Goal: Information Seeking & Learning: Learn about a topic

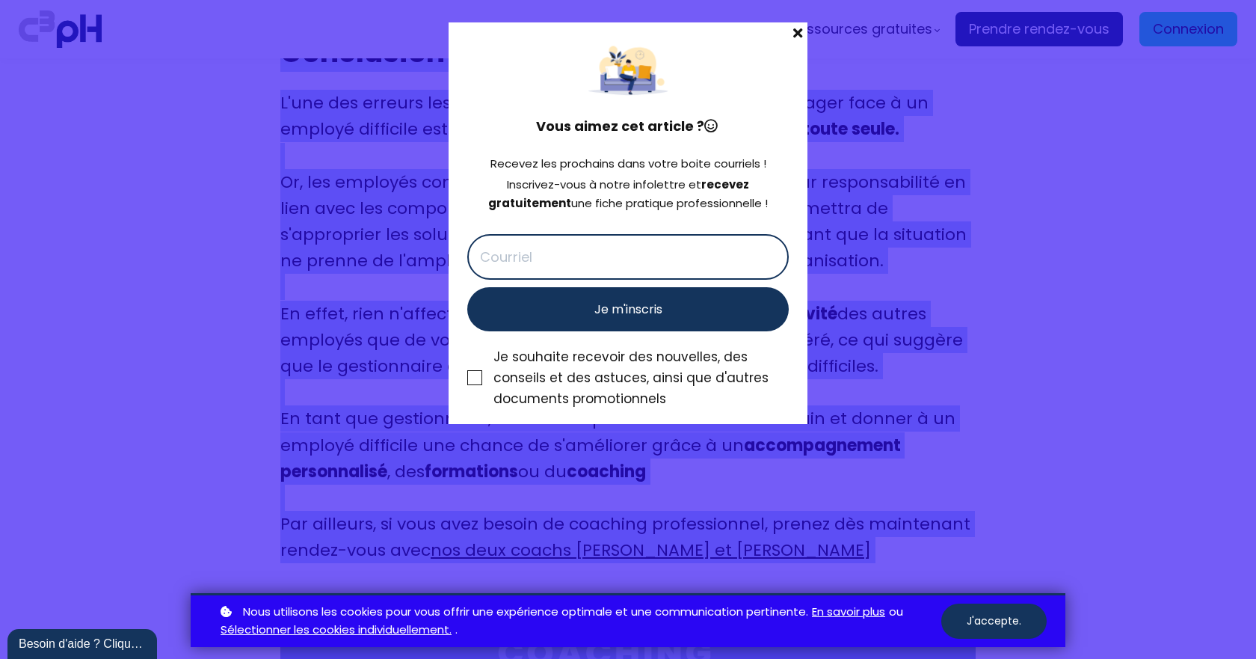
scroll to position [7589, 0]
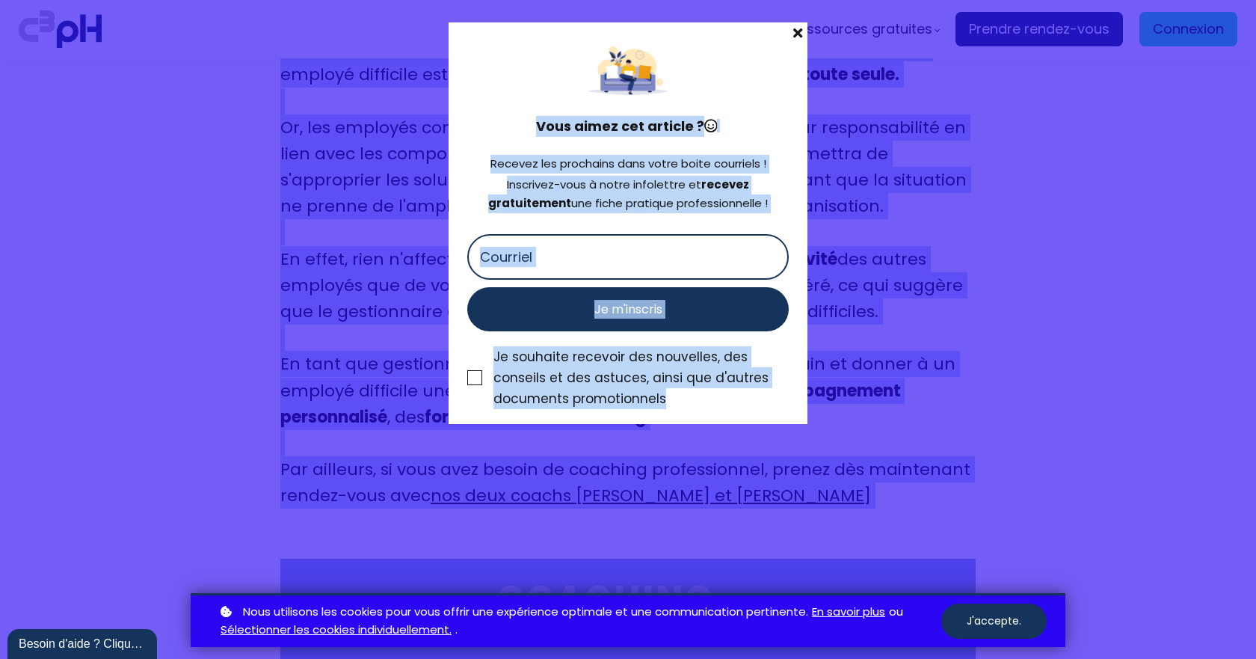
drag, startPoint x: 277, startPoint y: 289, endPoint x: 896, endPoint y: 407, distance: 630.9
click at [896, 407] on div "Nos formations Parcours gestionnaire Parcours employés" at bounding box center [628, 329] width 1256 height 659
click at [798, 38] on span at bounding box center [797, 32] width 19 height 21
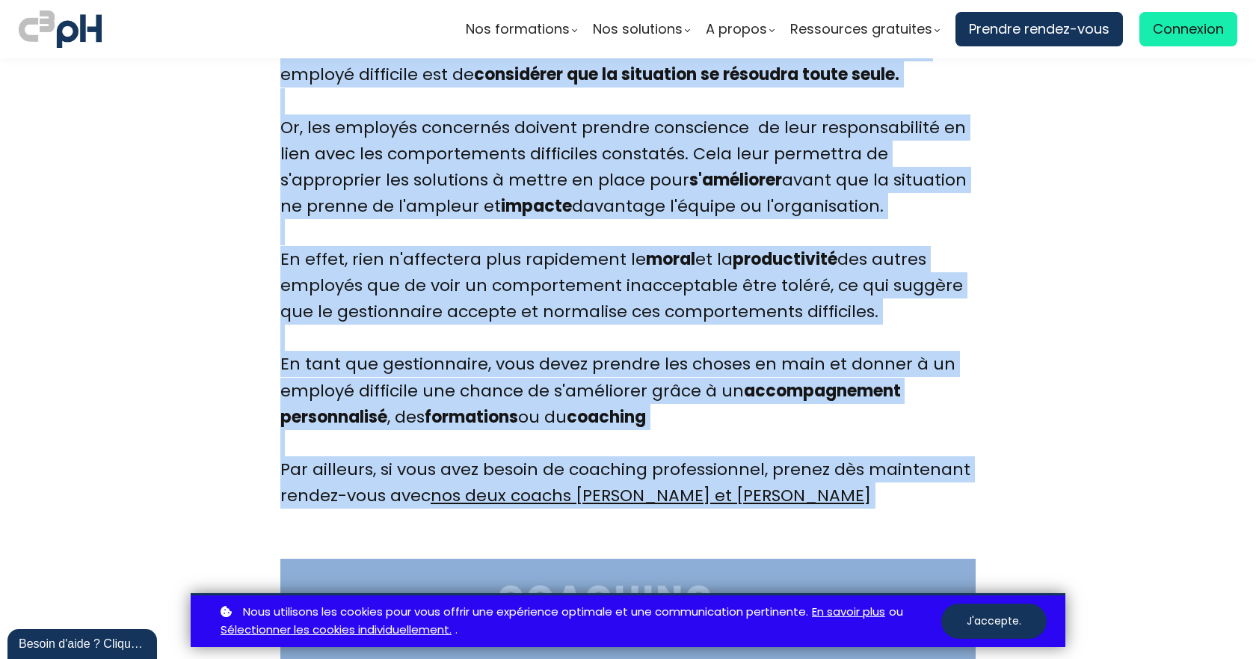
click at [812, 447] on div "L'une des erreurs les plus courantes des gestionnaires ou manager face à un emp…" at bounding box center [627, 271] width 695 height 473
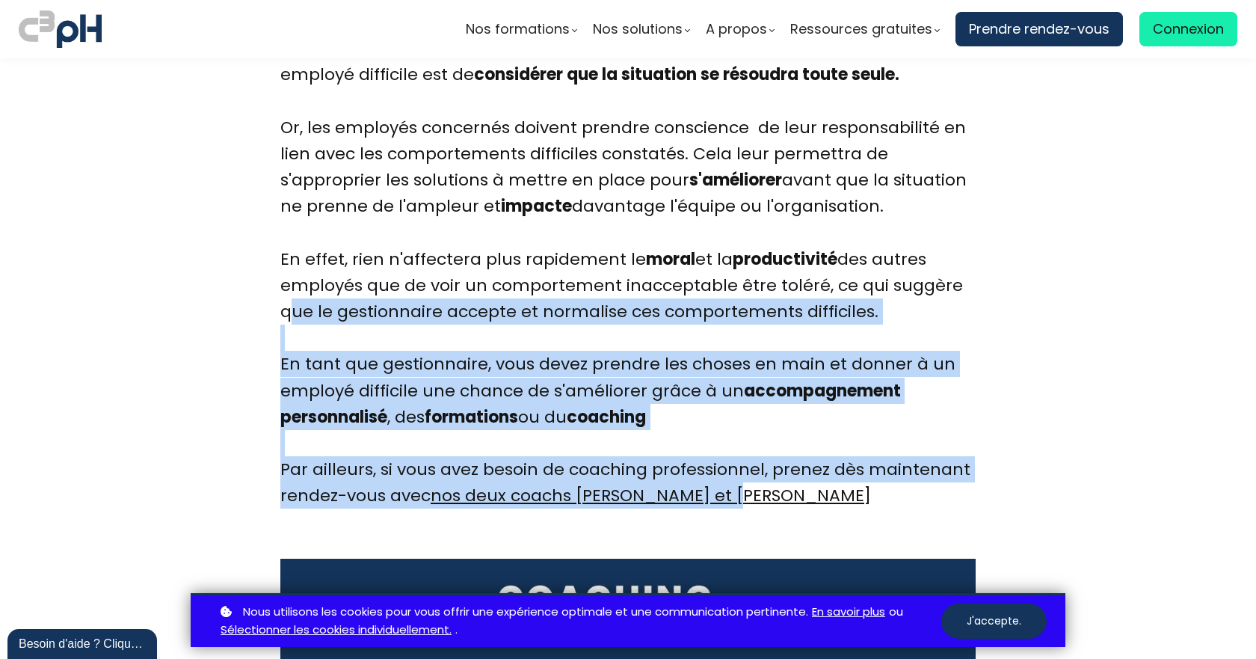
drag, startPoint x: 761, startPoint y: 446, endPoint x: 262, endPoint y: 252, distance: 535.1
click at [720, 349] on span "L'une des erreurs les plus courantes des gestionnaires ou manager face à un emp…" at bounding box center [625, 272] width 690 height 470
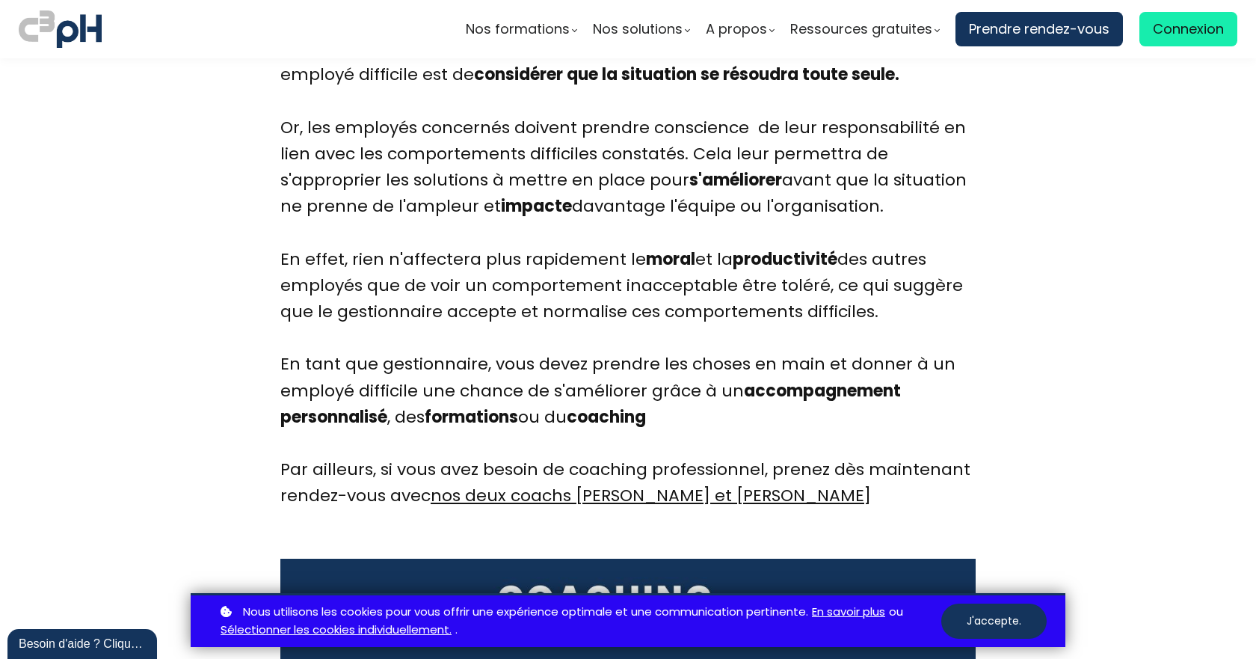
click at [673, 363] on div "L'une des erreurs les plus courantes des gestionnaires ou manager face à un emp…" at bounding box center [627, 271] width 695 height 473
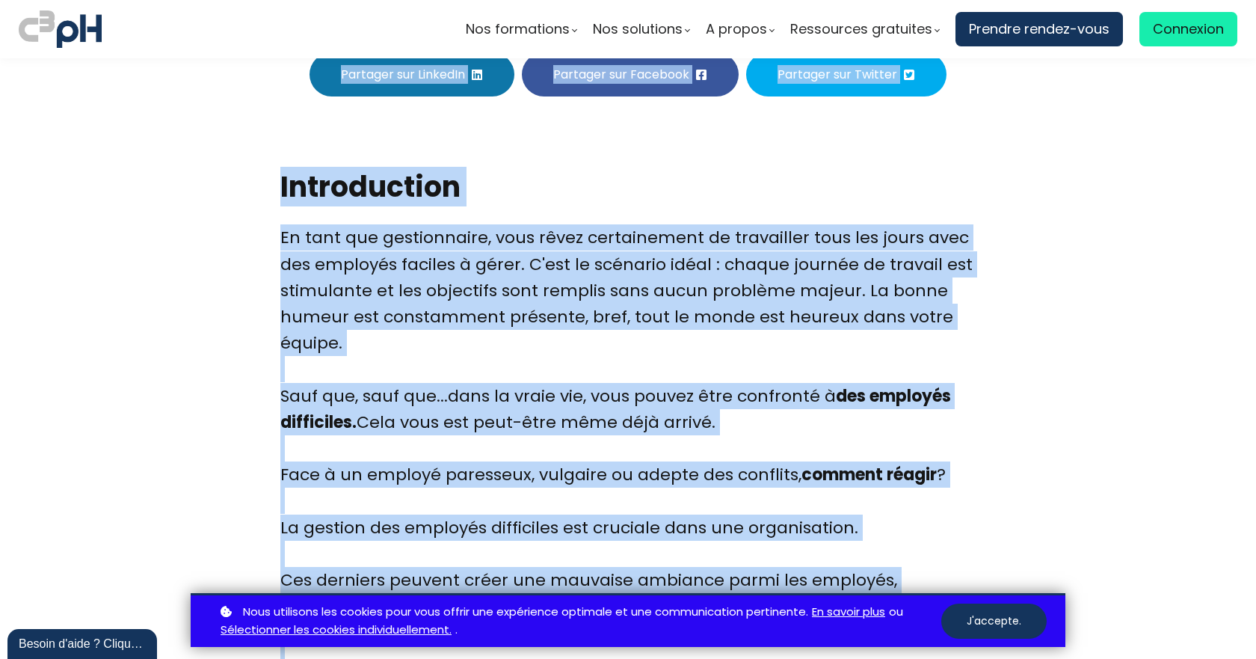
scroll to position [534, 0]
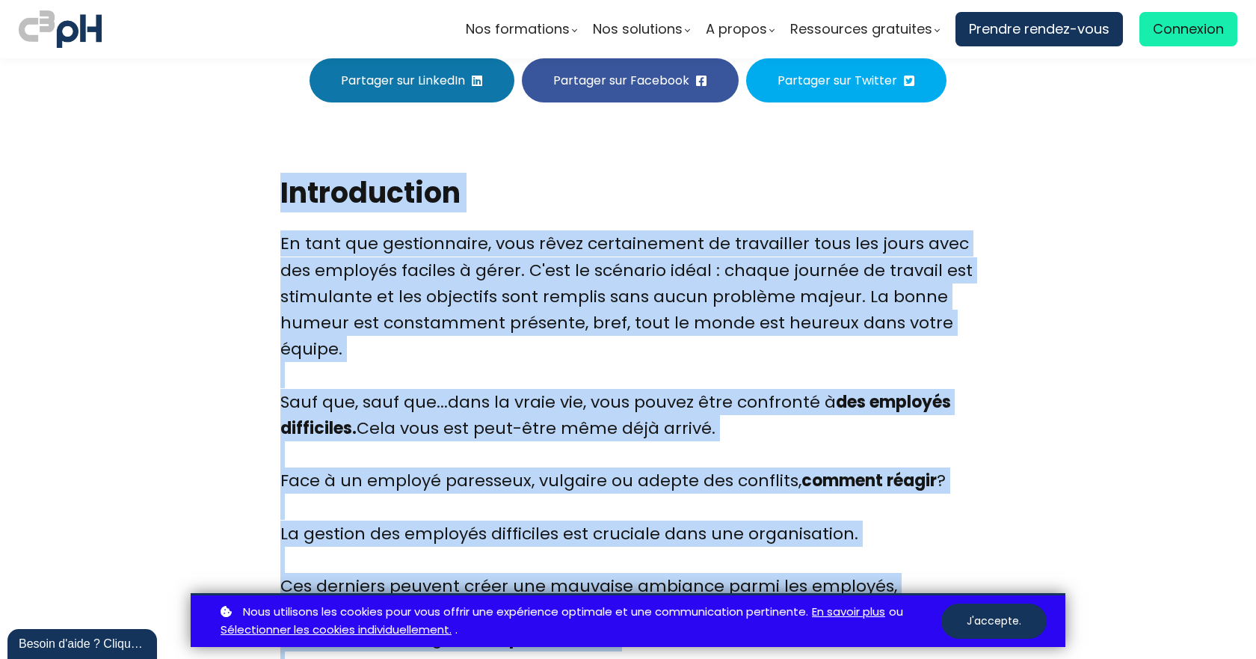
drag, startPoint x: 667, startPoint y: 370, endPoint x: 248, endPoint y: 122, distance: 486.7
copy div "Loremipsumdo Si amet con adipiscingel, sedd eiusm temporincidi ut laboreetdo ma…"
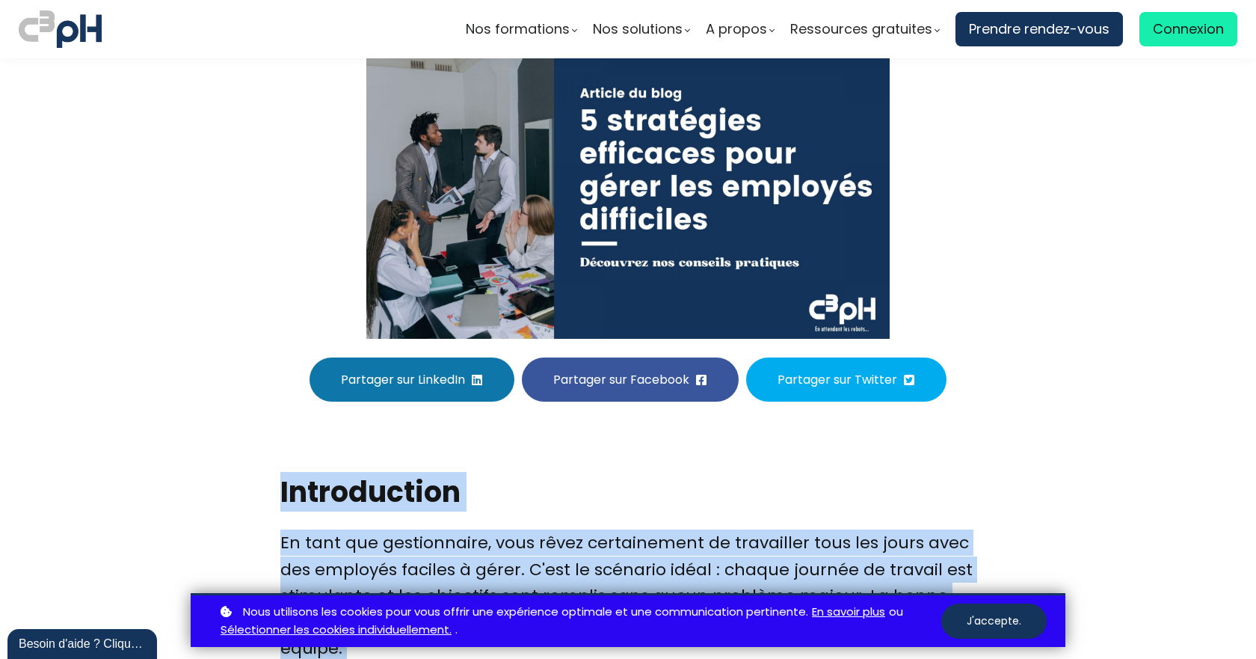
scroll to position [160, 0]
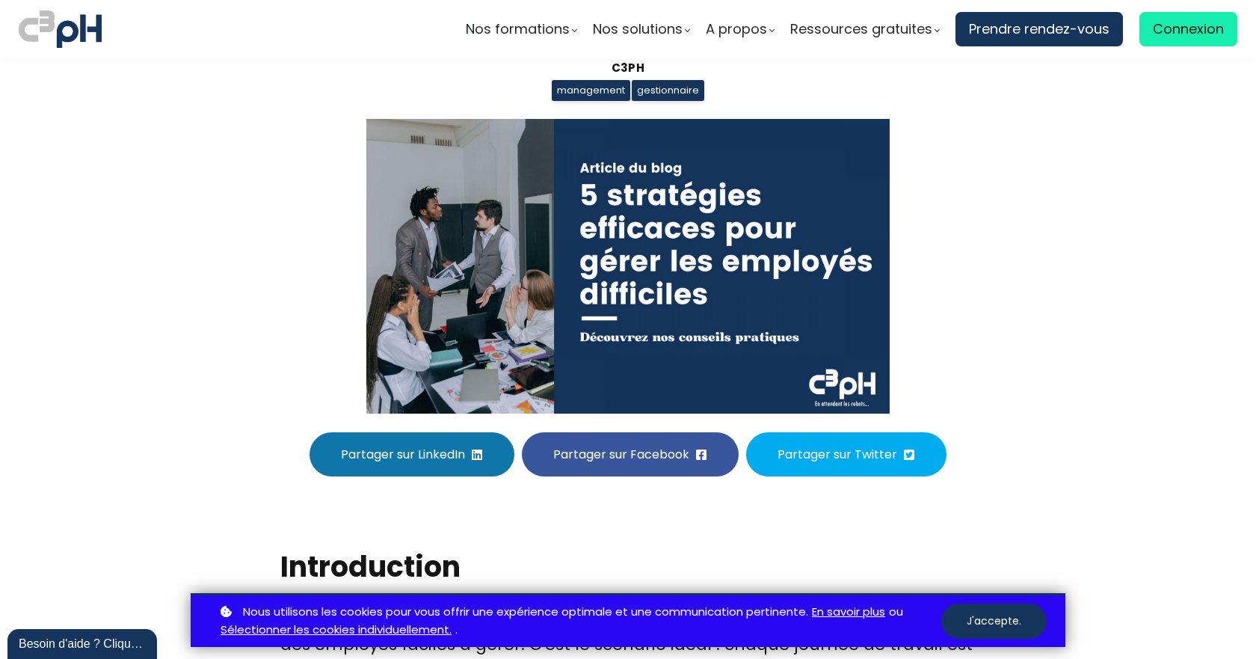
click at [1020, 197] on section "5 stratégies efficaces pour gérer les employés difficiles C3pH management gesti…" at bounding box center [628, 187] width 1256 height 578
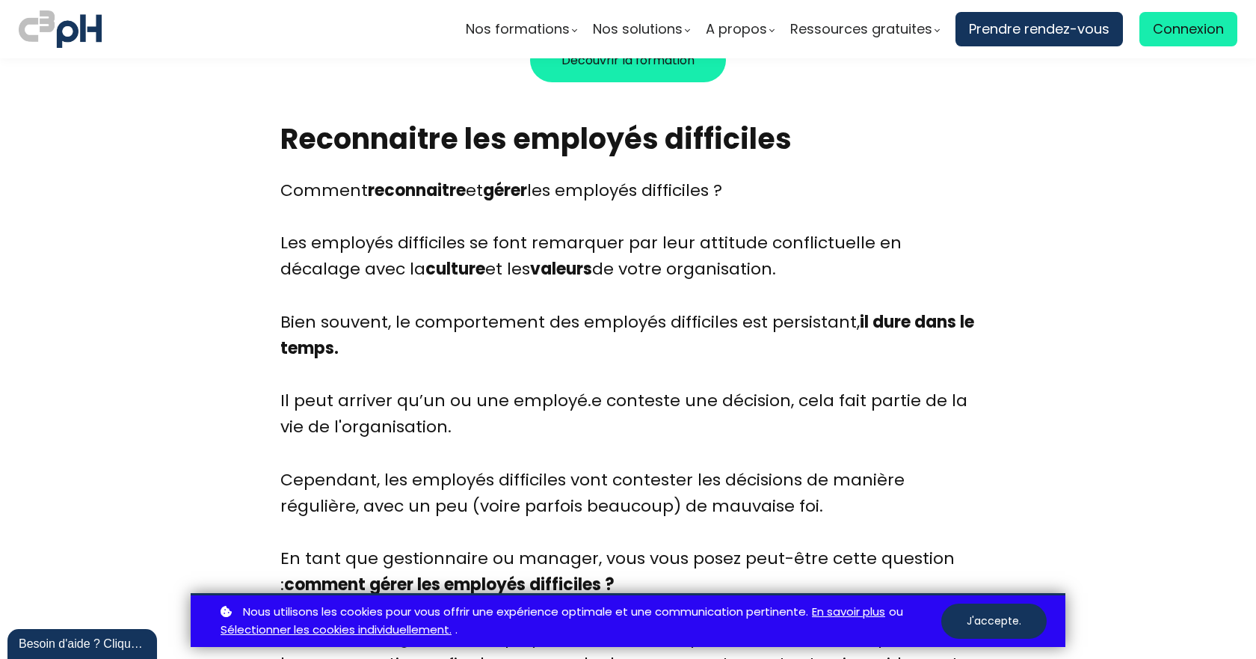
scroll to position [1356, 0]
